Goal: Navigation & Orientation: Understand site structure

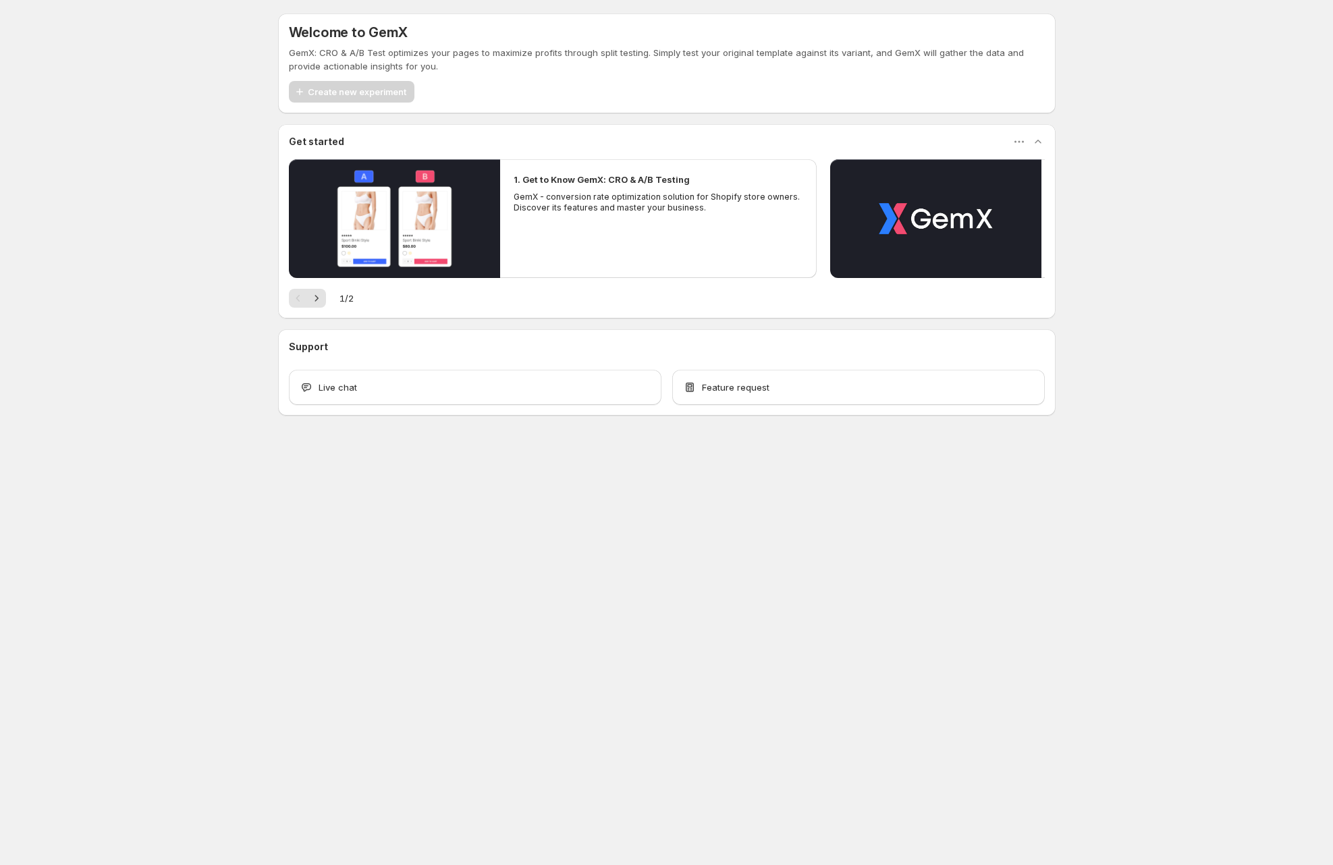
click at [155, 264] on div "Welcome to GemX GemX: CRO & A/B Test optimizes your pages to maximize profits t…" at bounding box center [666, 244] width 1333 height 489
